Goal: Information Seeking & Learning: Check status

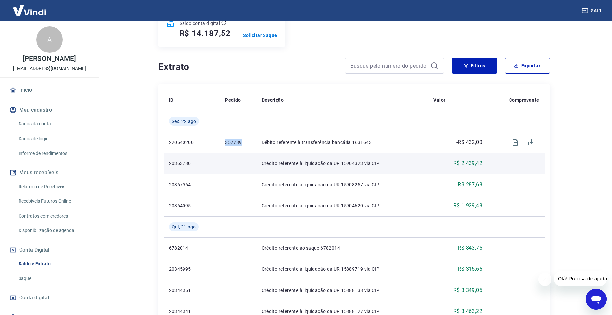
scroll to position [198, 0]
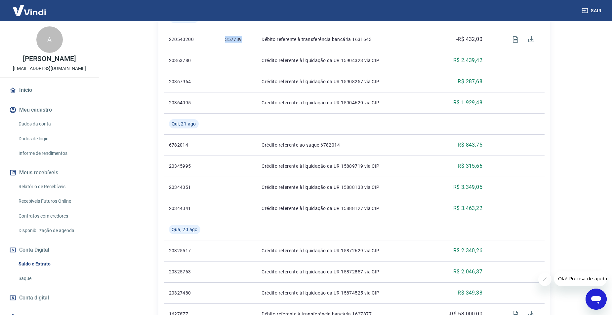
click at [38, 261] on link "Saldo e Extrato" at bounding box center [53, 265] width 75 height 14
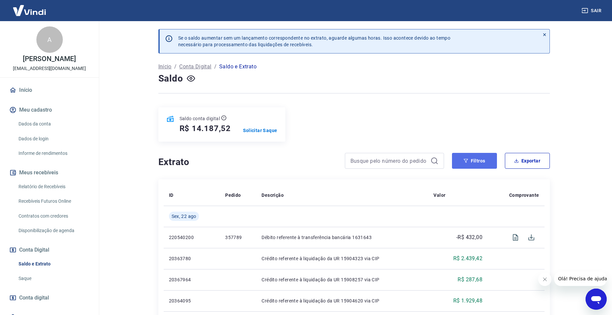
click at [478, 163] on button "Filtros" at bounding box center [474, 161] width 45 height 16
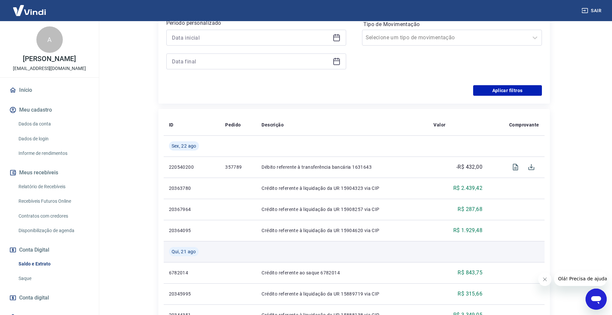
scroll to position [132, 0]
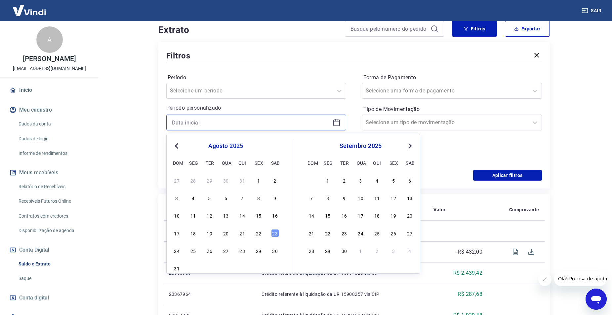
click at [252, 122] on input at bounding box center [251, 123] width 158 height 10
click at [273, 233] on div "23" at bounding box center [275, 233] width 8 height 8
click at [221, 124] on input "[DATE]" at bounding box center [251, 123] width 158 height 10
click at [269, 216] on div "10 11 12 13 14 15 16" at bounding box center [226, 216] width 108 height 10
click at [273, 218] on div "16" at bounding box center [275, 216] width 8 height 8
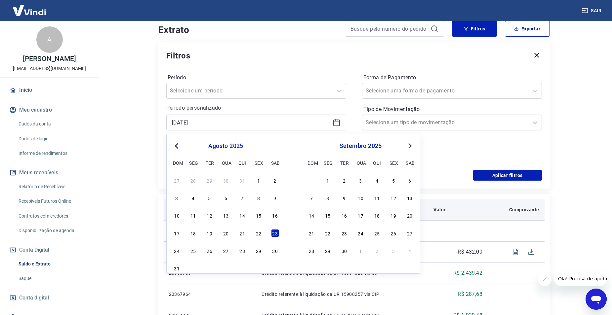
type input "[DATE]"
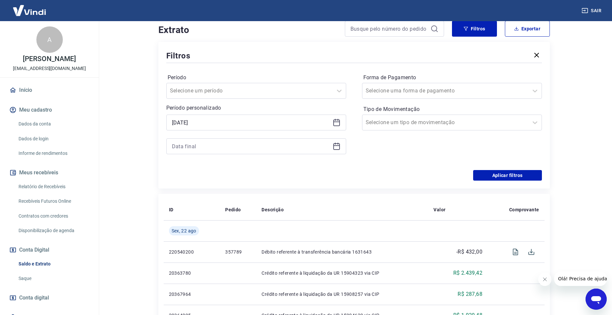
click at [237, 138] on div "Selected date: [DATE] [DATE]" at bounding box center [256, 135] width 180 height 40
click at [255, 136] on div "Selected date: [DATE] [DATE]" at bounding box center [256, 135] width 180 height 40
click at [254, 142] on input at bounding box center [251, 147] width 158 height 10
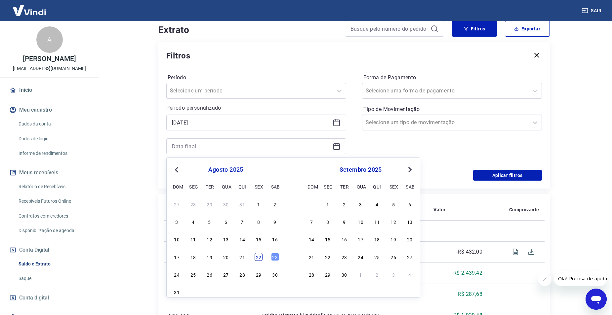
click at [261, 261] on div "22" at bounding box center [259, 257] width 8 height 8
type input "[DATE]"
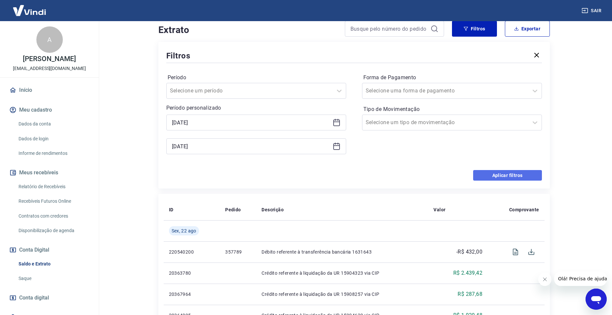
click at [503, 173] on button "Aplicar filtros" at bounding box center [507, 175] width 69 height 11
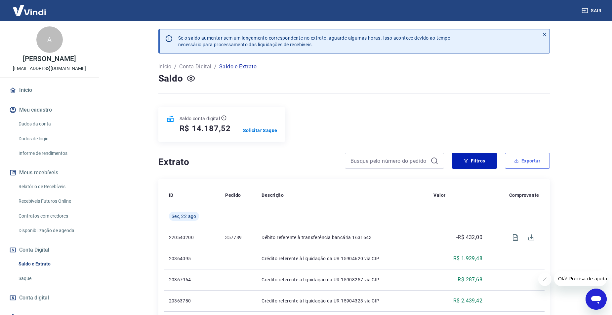
click at [533, 155] on button "Exportar" at bounding box center [527, 161] width 45 height 16
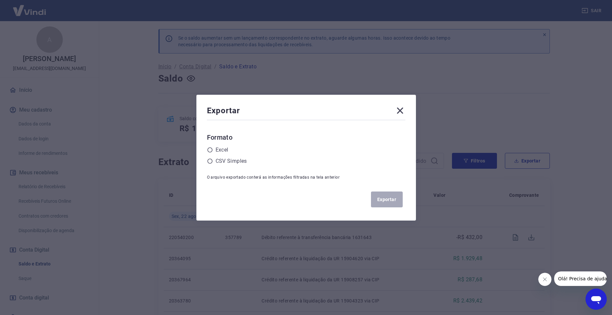
click at [397, 113] on icon at bounding box center [400, 110] width 11 height 11
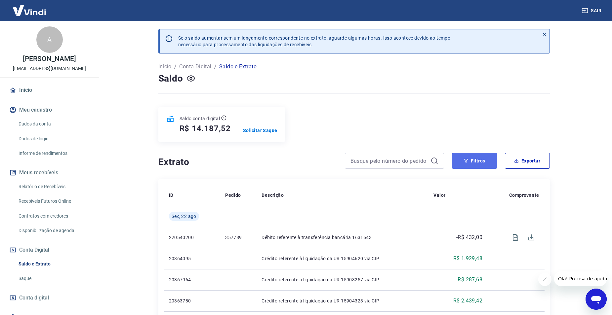
click at [475, 162] on button "Filtros" at bounding box center [474, 161] width 45 height 16
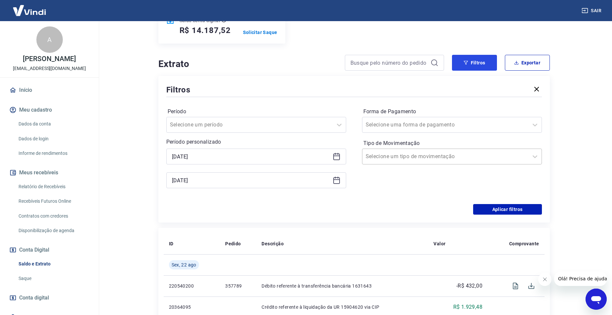
scroll to position [99, 0]
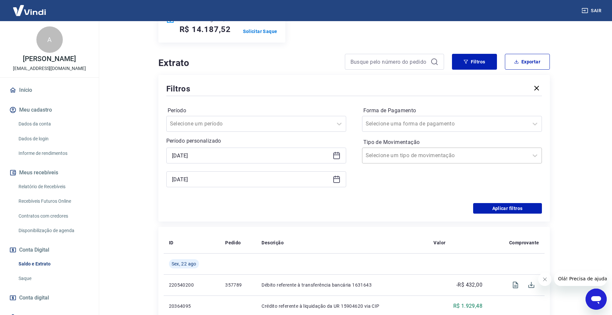
click at [409, 155] on input "Tipo de Movimentação" at bounding box center [399, 156] width 67 height 8
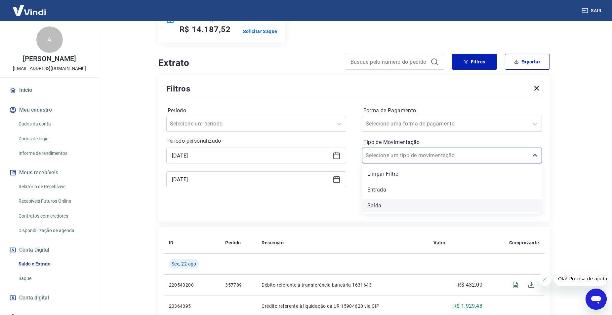
click at [382, 207] on div "Saída" at bounding box center [452, 205] width 180 height 13
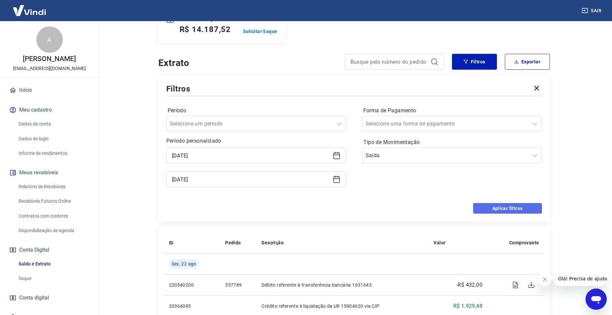
click at [496, 211] on button "Aplicar filtros" at bounding box center [507, 208] width 69 height 11
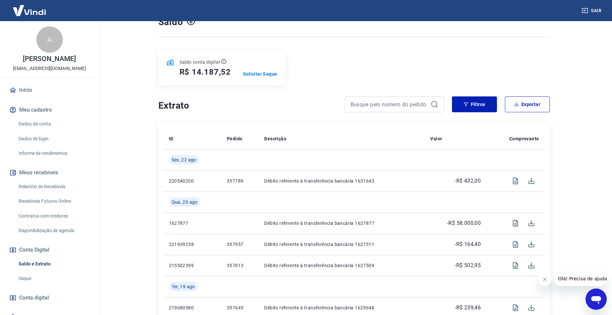
scroll to position [123, 0]
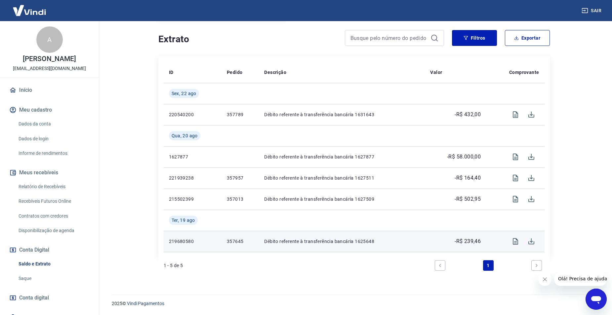
click at [236, 239] on p "357645" at bounding box center [240, 241] width 27 height 7
click at [236, 240] on p "357645" at bounding box center [240, 241] width 27 height 7
copy p "357645"
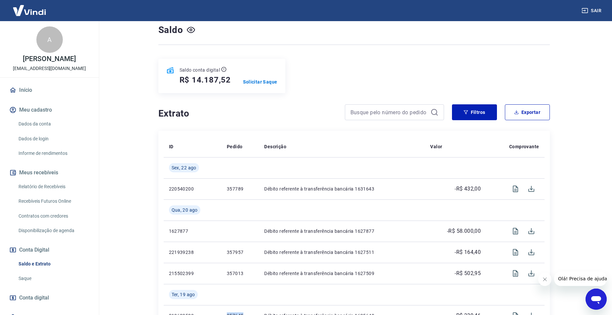
scroll to position [0, 0]
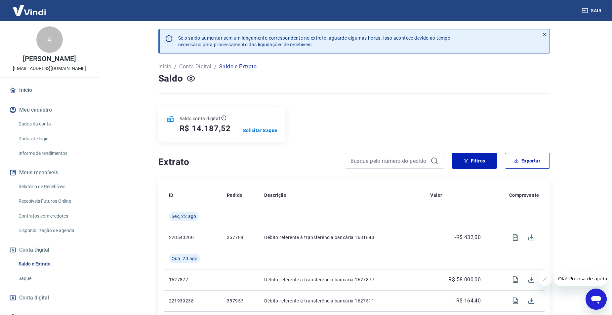
click at [212, 126] on h5 "R$ 14.187,52" at bounding box center [206, 128] width 52 height 11
drag, startPoint x: 212, startPoint y: 126, endPoint x: 217, endPoint y: 120, distance: 8.0
click at [213, 127] on h5 "R$ 14.187,52" at bounding box center [206, 128] width 52 height 11
copy h5 "14.187,52"
